Goal: Task Accomplishment & Management: Complete application form

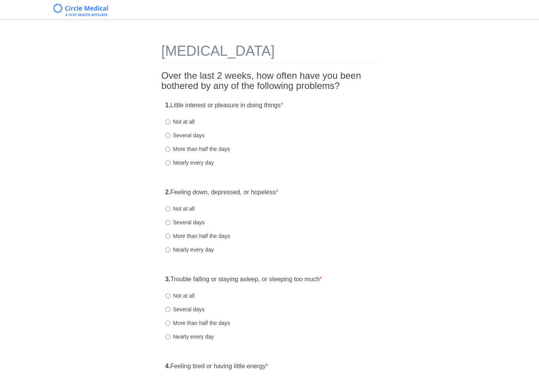
click at [179, 160] on label "Nearly every day" at bounding box center [189, 163] width 49 height 8
click at [170, 160] on input "Nearly every day" at bounding box center [167, 162] width 5 height 5
radio input "true"
click at [275, 191] on label "2. Feeling down, depressed, or hopeless *" at bounding box center [221, 192] width 113 height 9
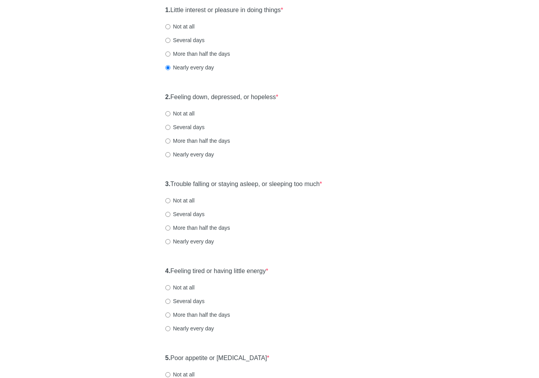
scroll to position [109, 0]
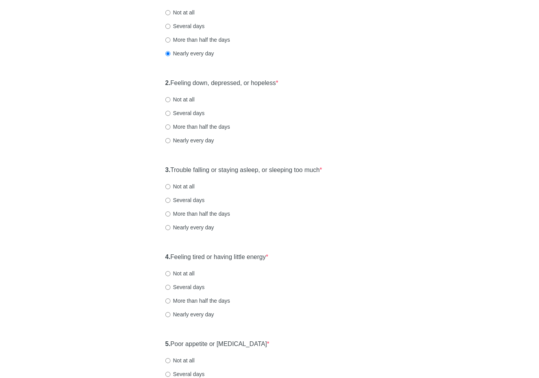
click at [203, 142] on label "Nearly every day" at bounding box center [189, 141] width 49 height 8
click at [170, 142] on input "Nearly every day" at bounding box center [167, 140] width 5 height 5
radio input "true"
click at [202, 169] on label "3. Trouble falling or staying asleep, or sleeping too much *" at bounding box center [243, 170] width 157 height 9
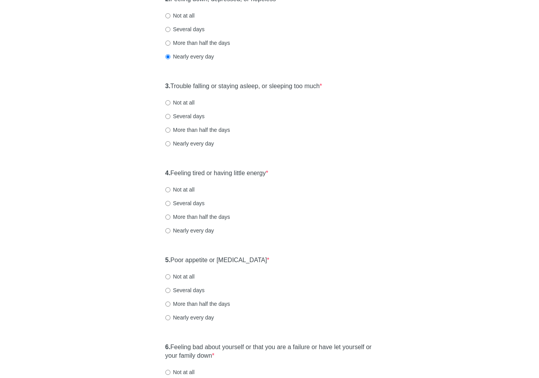
scroll to position [194, 0]
click at [196, 128] on label "More than half the days" at bounding box center [197, 129] width 65 height 8
click at [170, 128] on input "More than half the days" at bounding box center [167, 129] width 5 height 5
radio input "true"
click at [307, 151] on div "3. Trouble falling or staying asleep, or sleeping too much * Not at all Several…" at bounding box center [269, 117] width 216 height 81
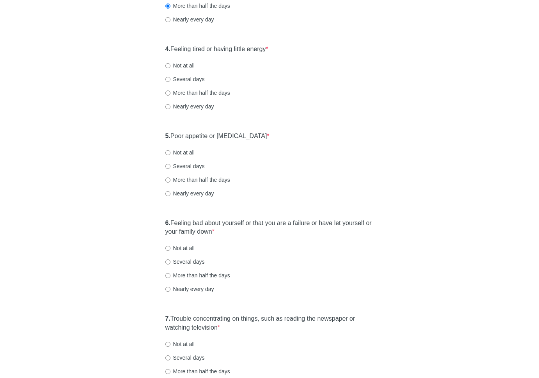
scroll to position [319, 0]
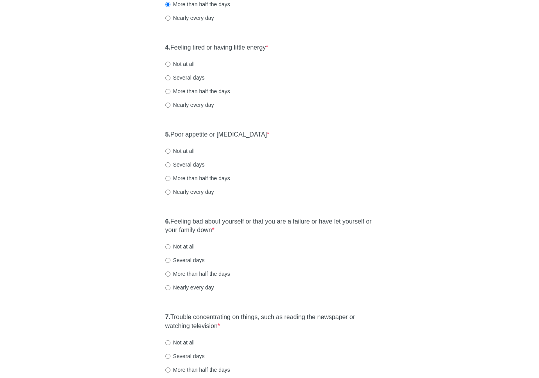
drag, startPoint x: 185, startPoint y: 106, endPoint x: 198, endPoint y: 114, distance: 14.3
click at [185, 106] on label "Nearly every day" at bounding box center [189, 105] width 49 height 8
click at [170, 106] on input "Nearly every day" at bounding box center [167, 105] width 5 height 5
radio input "true"
click at [271, 142] on div "5. Poor appetite or [MEDICAL_DATA] * Not at all Several days More than half the…" at bounding box center [269, 166] width 216 height 81
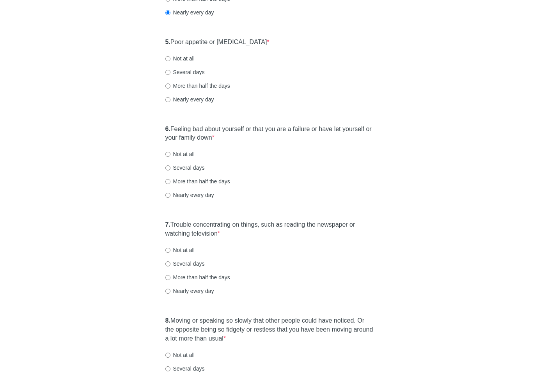
scroll to position [412, 0]
click at [187, 73] on label "Several days" at bounding box center [184, 71] width 39 height 8
click at [170, 73] on input "Several days" at bounding box center [167, 71] width 5 height 5
radio input "true"
click at [277, 79] on div "5. Poor appetite or [MEDICAL_DATA] * Not at all Several days More than half the…" at bounding box center [269, 73] width 216 height 81
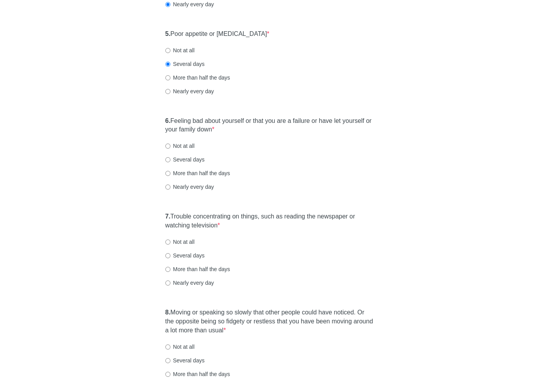
click at [269, 83] on div "5. Poor appetite or [MEDICAL_DATA] * Not at all Several days More than half the…" at bounding box center [269, 66] width 216 height 81
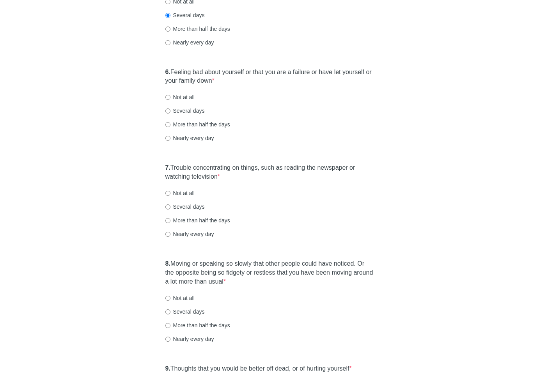
scroll to position [469, 0]
click at [188, 137] on label "Nearly every day" at bounding box center [189, 137] width 49 height 8
click at [170, 137] on input "Nearly every day" at bounding box center [167, 137] width 5 height 5
radio input "true"
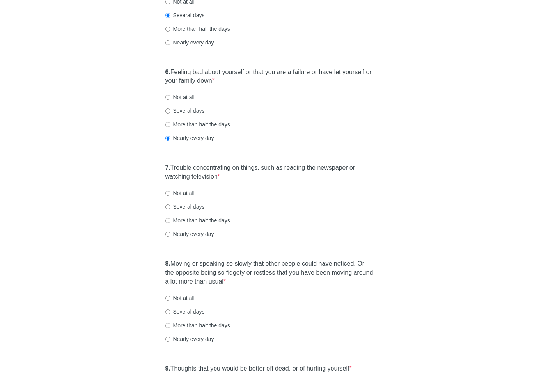
click at [252, 166] on label "7. Trouble concentrating on things, such as reading the newspaper or watching t…" at bounding box center [269, 172] width 209 height 18
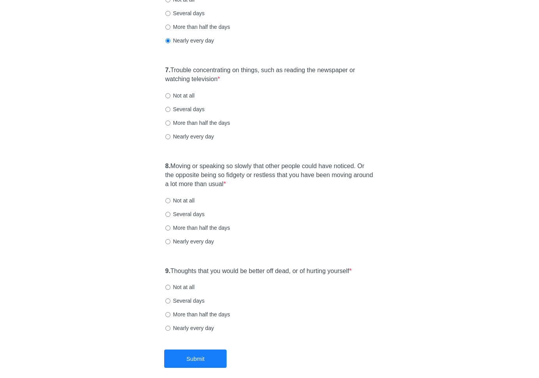
scroll to position [577, 0]
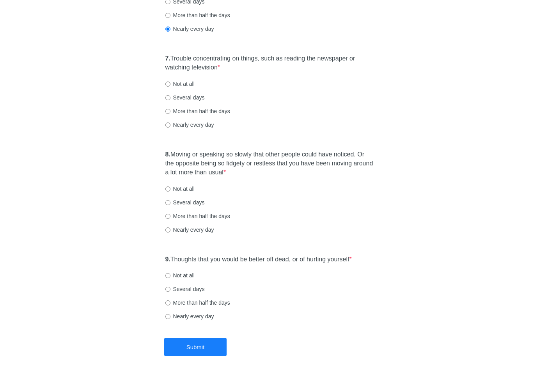
click at [195, 126] on label "Nearly every day" at bounding box center [189, 125] width 49 height 8
click at [170, 126] on input "Nearly every day" at bounding box center [167, 124] width 5 height 5
radio input "true"
click at [273, 168] on label "8. Moving or speaking so slowly that other people could have noticed. Or the op…" at bounding box center [269, 163] width 209 height 27
click at [280, 158] on label "8. Moving or speaking so slowly that other people could have noticed. Or the op…" at bounding box center [269, 163] width 209 height 27
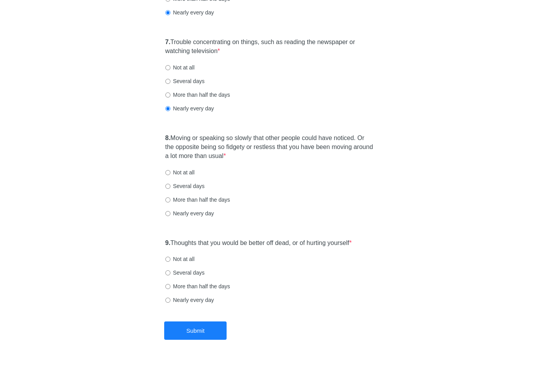
scroll to position [603, 0]
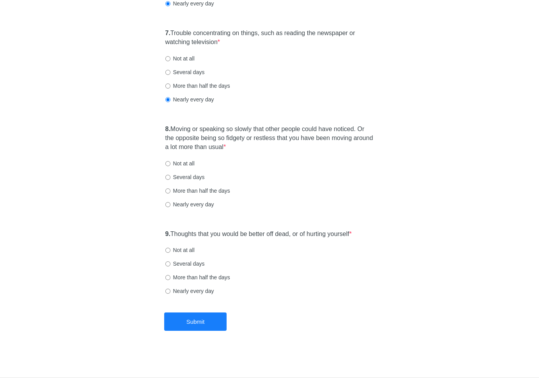
click at [203, 178] on label "Several days" at bounding box center [184, 177] width 39 height 8
click at [170, 178] on input "Several days" at bounding box center [167, 177] width 5 height 5
radio input "true"
drag, startPoint x: 268, startPoint y: 234, endPoint x: 290, endPoint y: 236, distance: 22.3
click at [268, 234] on label "9. Thoughts that you would be better off dead, or of hurting yourself *" at bounding box center [258, 234] width 186 height 9
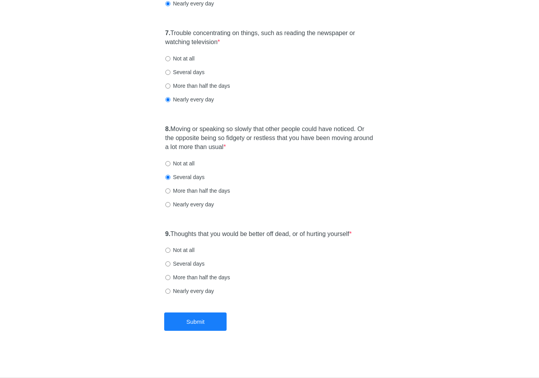
click at [183, 277] on label "More than half the days" at bounding box center [197, 277] width 65 height 8
click at [170, 277] on input "More than half the days" at bounding box center [167, 277] width 5 height 5
radio input "true"
click at [207, 318] on button "Submit" at bounding box center [195, 321] width 62 height 18
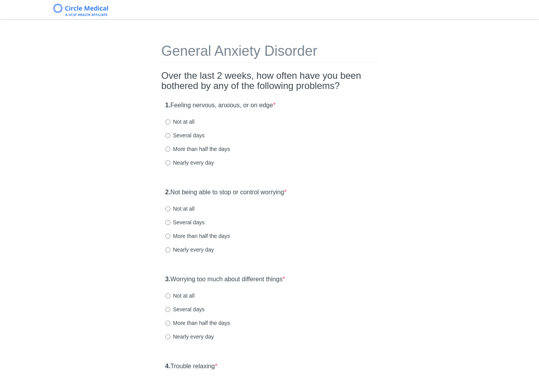
click at [216, 151] on label "More than half the days" at bounding box center [197, 149] width 65 height 8
click at [170, 151] on input "More than half the days" at bounding box center [167, 149] width 5 height 5
radio input "true"
drag, startPoint x: 240, startPoint y: 192, endPoint x: 298, endPoint y: 214, distance: 62.6
click at [240, 192] on label "2. Not being able to stop or control worrying *" at bounding box center [225, 192] width 121 height 9
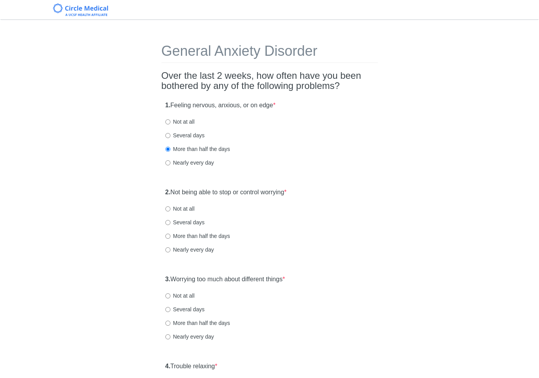
click at [310, 218] on div "Several days" at bounding box center [269, 222] width 209 height 8
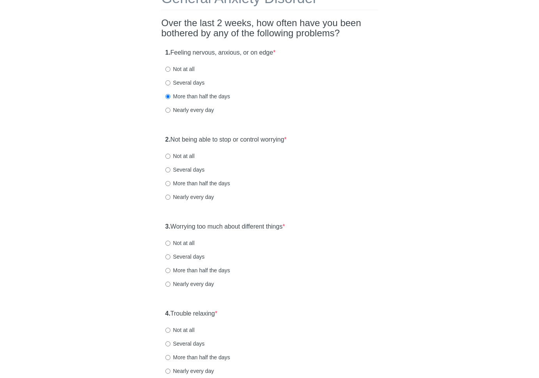
scroll to position [62, 0]
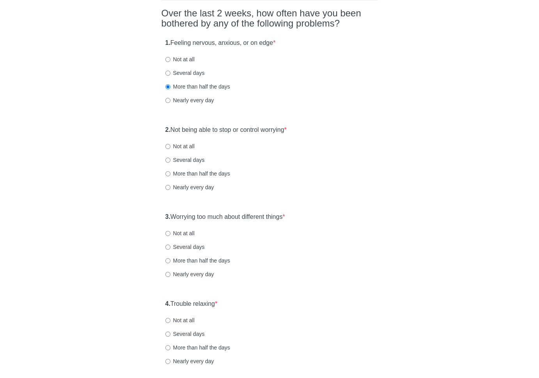
click at [194, 184] on label "Nearly every day" at bounding box center [189, 187] width 49 height 8
click at [170, 185] on input "Nearly every day" at bounding box center [167, 187] width 5 height 5
radio input "true"
click at [272, 218] on label "3. Worrying too much about different things *" at bounding box center [225, 217] width 120 height 9
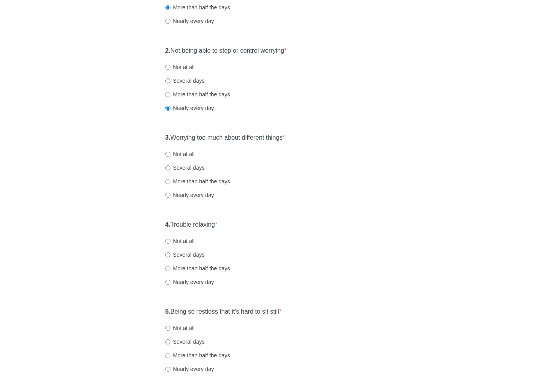
scroll to position [156, 0]
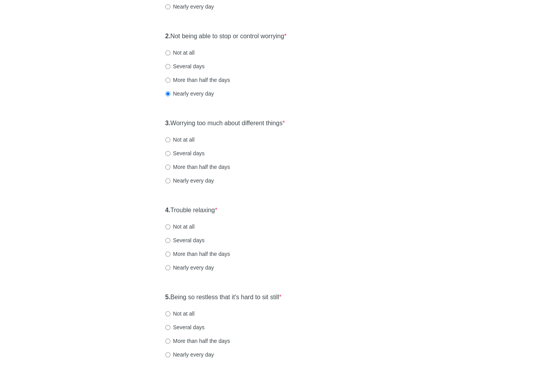
click at [186, 184] on label "Nearly every day" at bounding box center [189, 181] width 49 height 8
click at [170, 183] on input "Nearly every day" at bounding box center [167, 180] width 5 height 5
radio input "true"
drag, startPoint x: 220, startPoint y: 208, endPoint x: 246, endPoint y: 211, distance: 26.6
click at [217, 208] on span "*" at bounding box center [216, 210] width 2 height 7
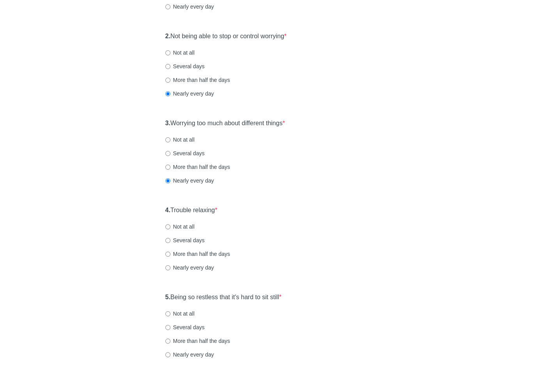
click at [296, 217] on div "4. Trouble relaxing * Not at all Several days More than half the days Nearly ev…" at bounding box center [269, 242] width 216 height 81
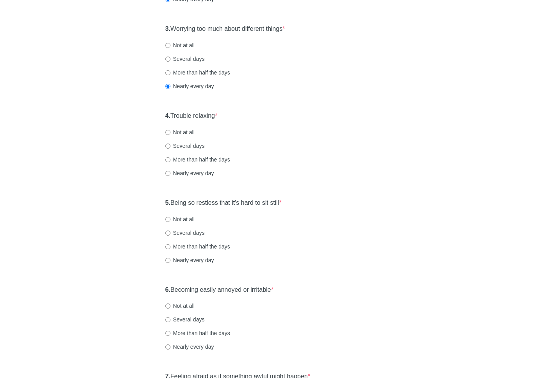
scroll to position [265, 0]
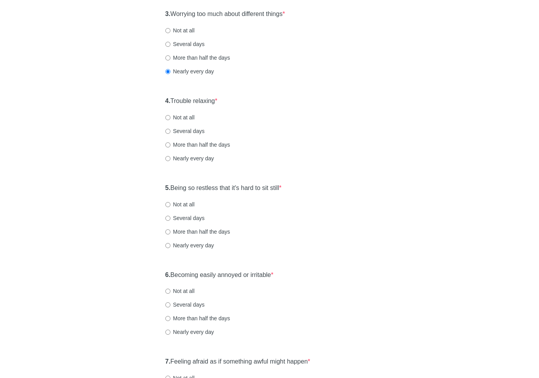
click at [204, 157] on label "Nearly every day" at bounding box center [189, 158] width 49 height 8
click at [170, 157] on input "Nearly every day" at bounding box center [167, 158] width 5 height 5
radio input "true"
click at [229, 188] on label "5. Being so restless that it's hard to sit still *" at bounding box center [223, 188] width 116 height 9
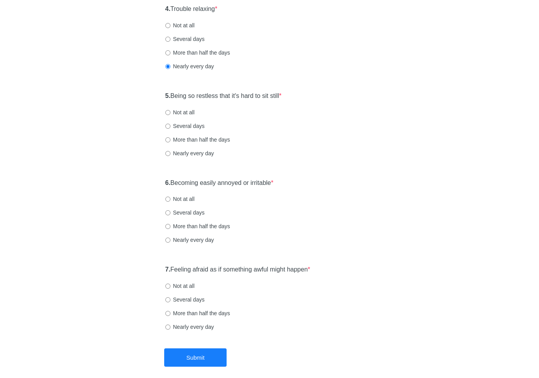
scroll to position [359, 0]
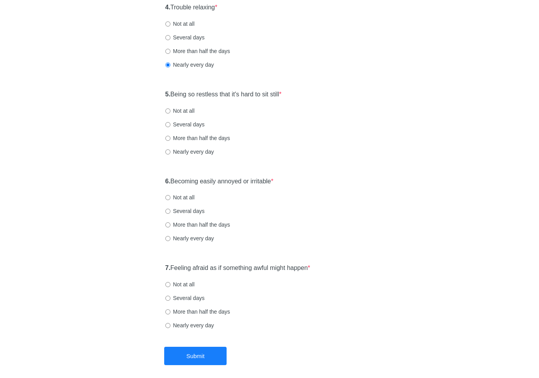
click at [204, 140] on label "More than half the days" at bounding box center [197, 138] width 65 height 8
click at [170, 140] on input "More than half the days" at bounding box center [167, 138] width 5 height 5
radio input "true"
click at [225, 181] on label "6. Becoming easily annoyed or irritable *" at bounding box center [219, 181] width 108 height 9
click at [200, 213] on label "Several days" at bounding box center [184, 211] width 39 height 8
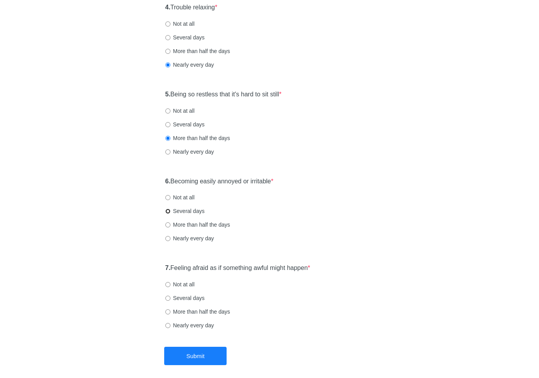
click at [170, 213] on input "Several days" at bounding box center [167, 211] width 5 height 5
radio input "true"
click at [225, 270] on label "7. Feeling afraid as if something awful might happen *" at bounding box center [237, 268] width 145 height 9
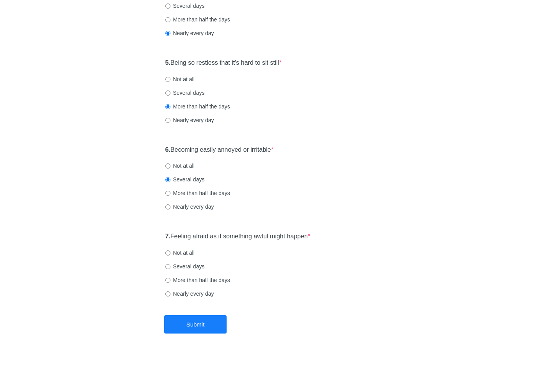
scroll to position [393, 0]
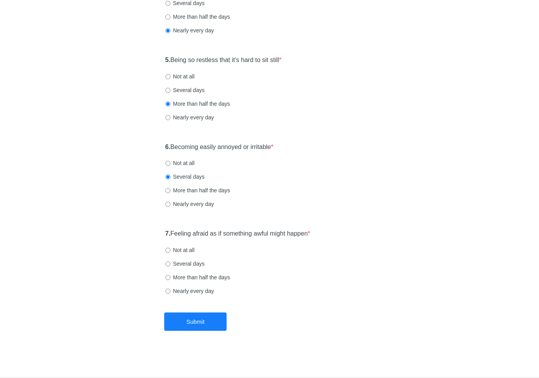
click at [189, 265] on label "Several days" at bounding box center [184, 264] width 39 height 8
click at [170, 265] on input "Several days" at bounding box center [167, 263] width 5 height 5
radio input "true"
click at [219, 321] on button "Submit" at bounding box center [195, 321] width 62 height 18
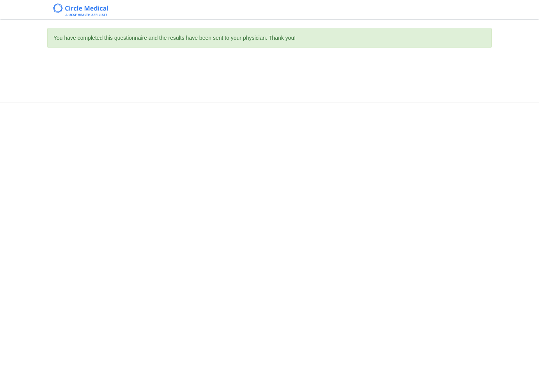
scroll to position [0, 0]
